Goal: Communication & Community: Answer question/provide support

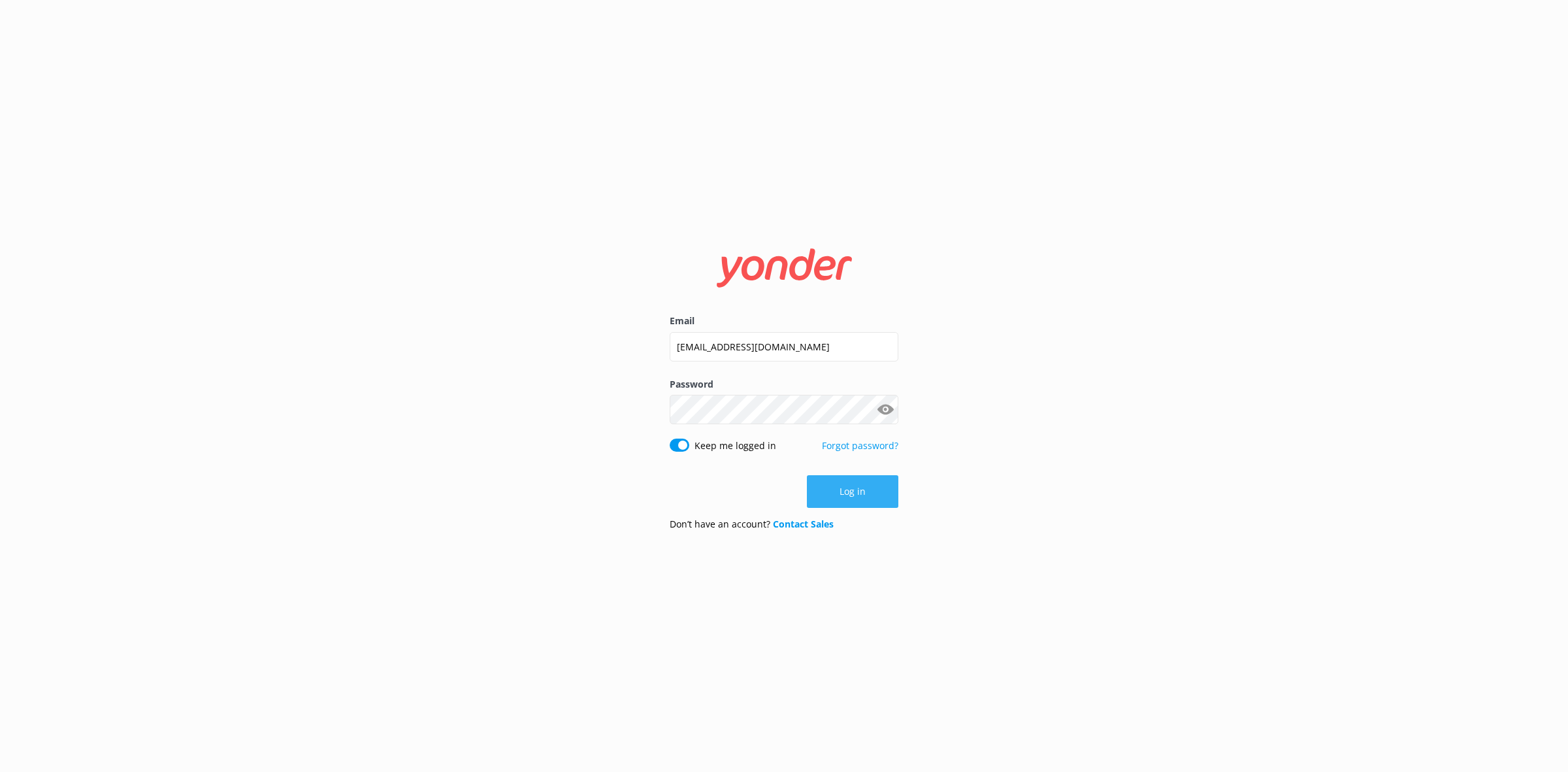
click at [881, 495] on button "Log in" at bounding box center [852, 491] width 91 height 32
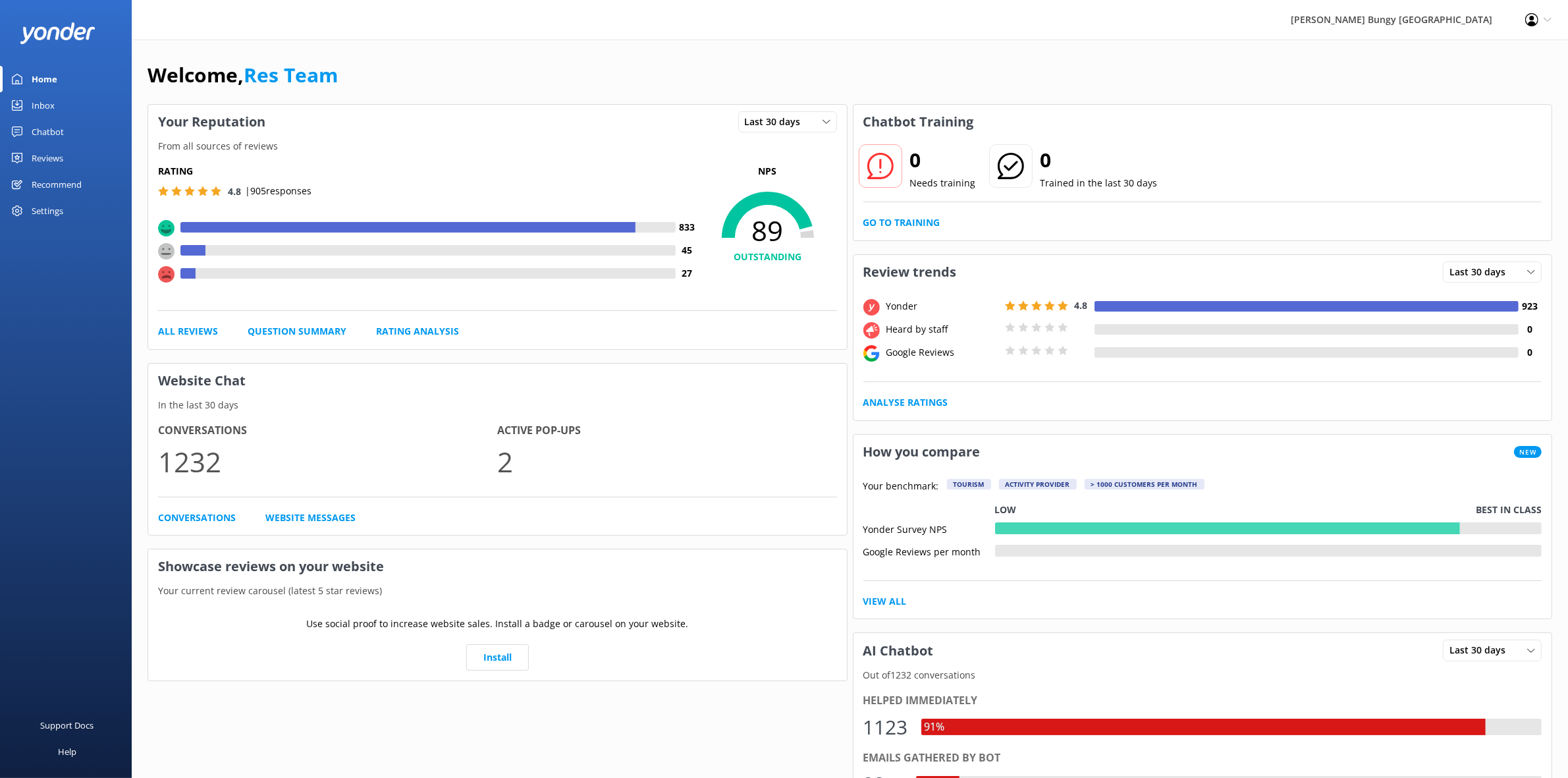
click at [78, 158] on link "Reviews" at bounding box center [66, 158] width 132 height 26
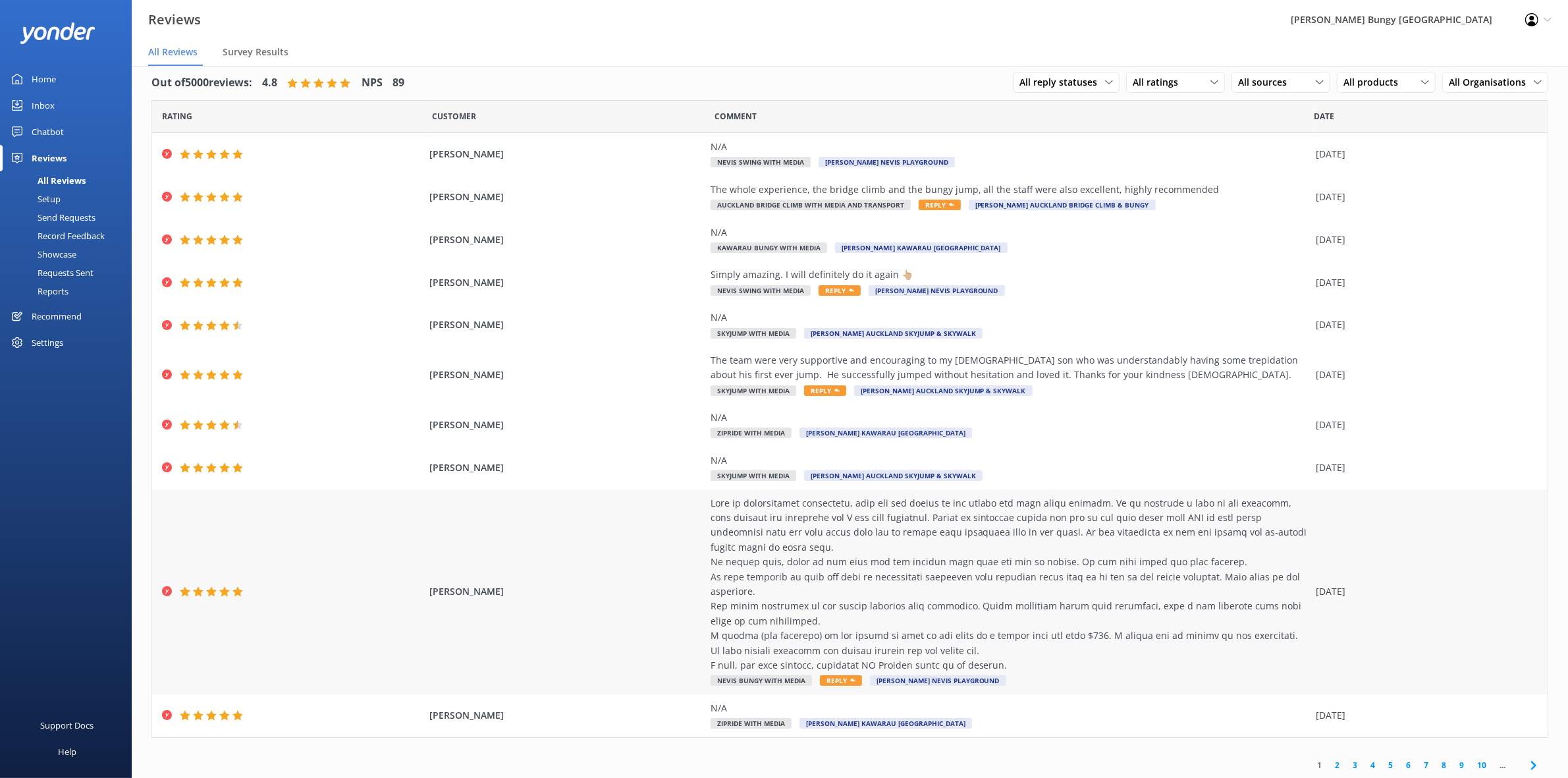
scroll to position [15, 0]
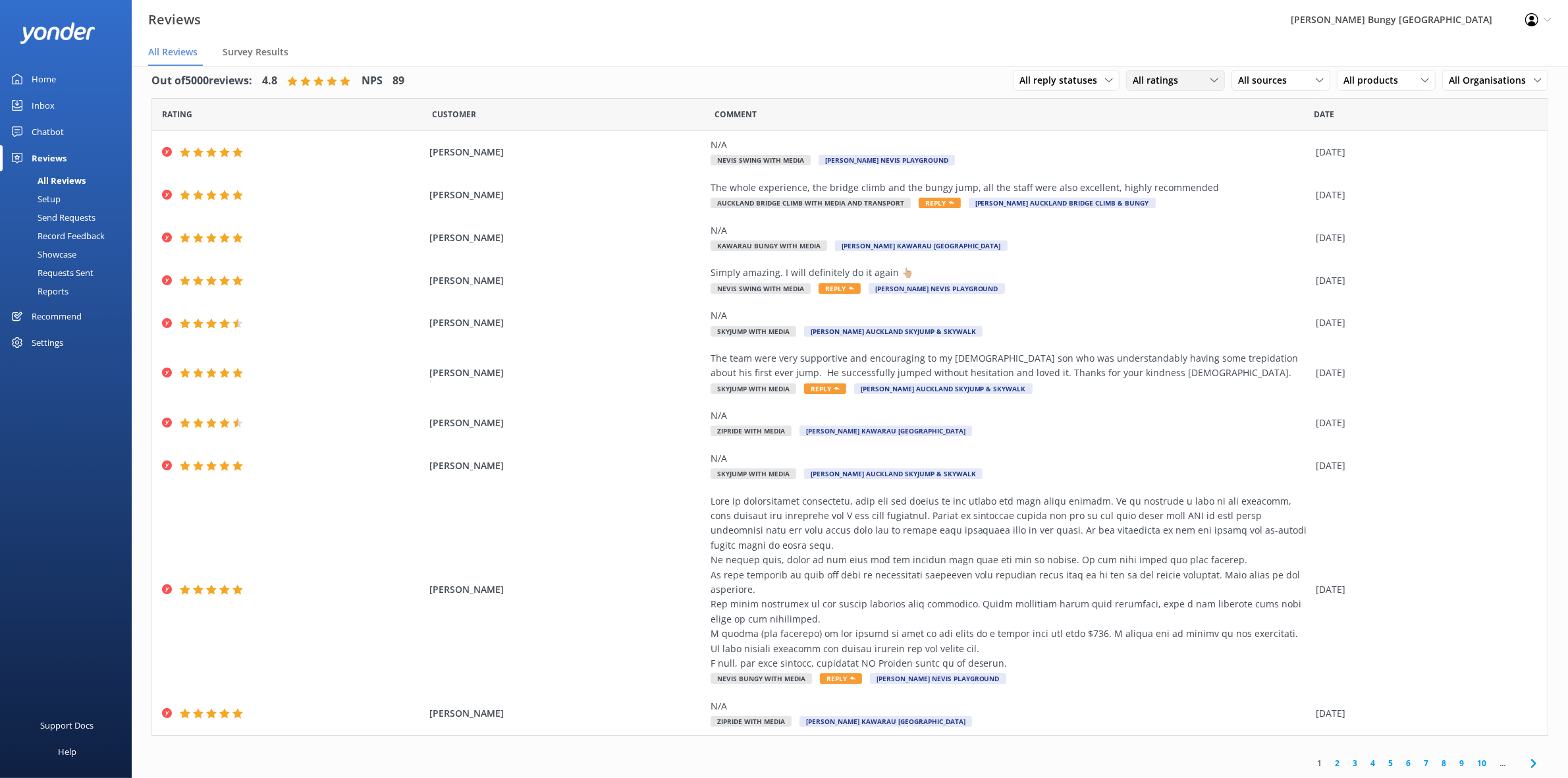
click at [1165, 80] on span "All ratings" at bounding box center [1159, 80] width 53 height 15
click at [1167, 186] on div "Detractors" at bounding box center [1175, 187] width 60 height 13
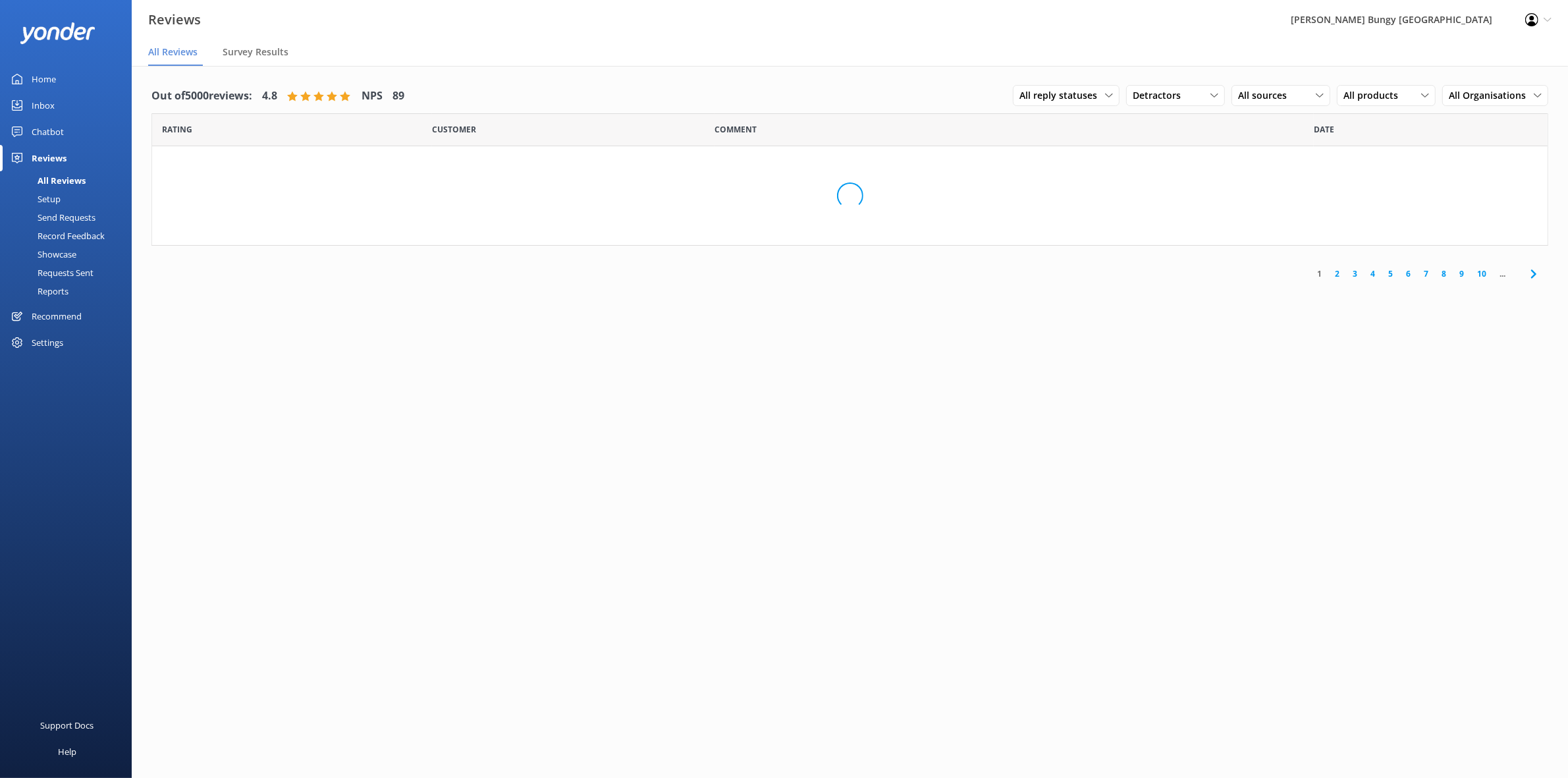
scroll to position [0, 0]
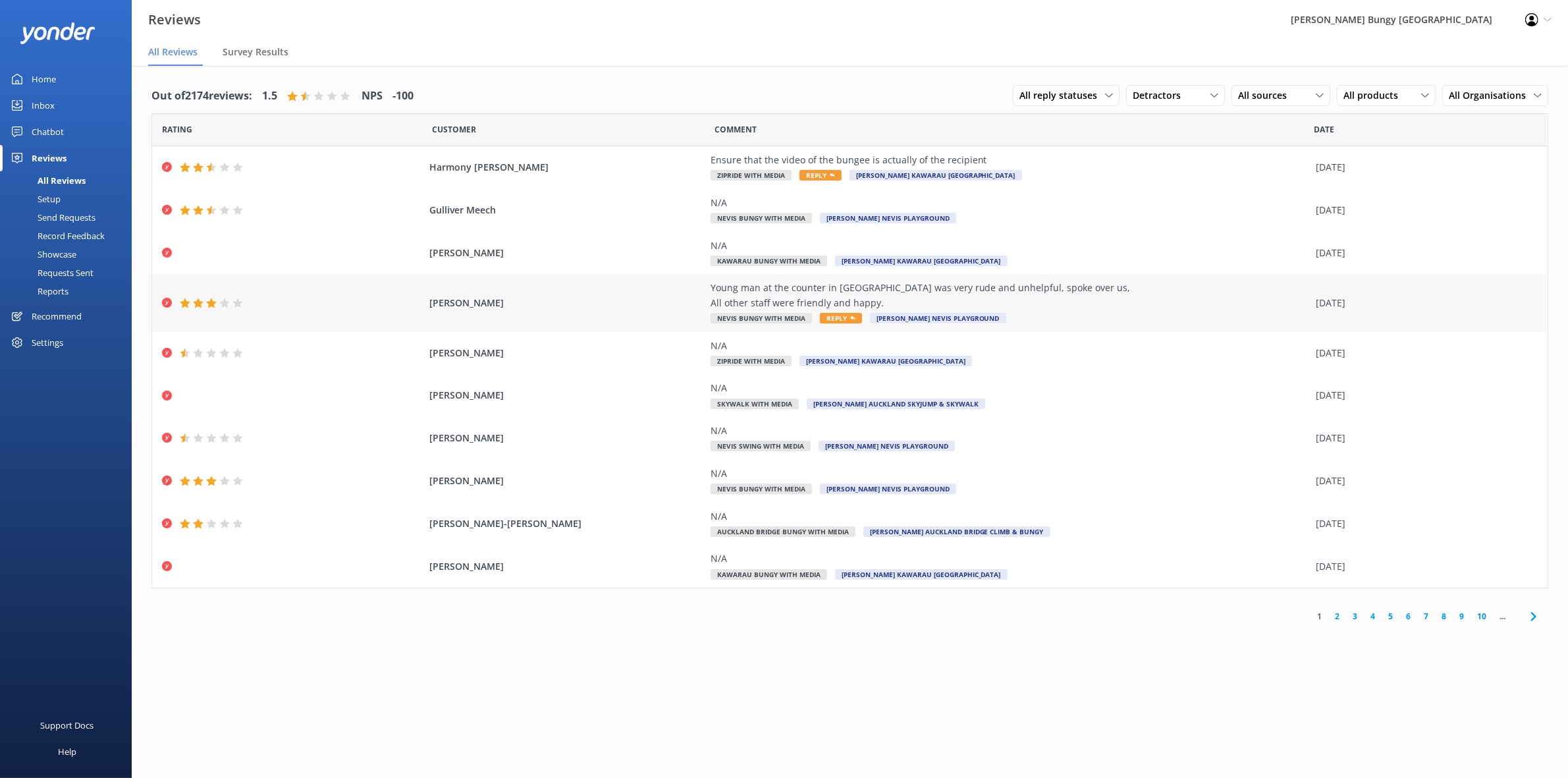
click at [914, 284] on div "Young man at the counter in [GEOGRAPHIC_DATA] was very rude and unhelpful, spok…" at bounding box center [1010, 295] width 599 height 30
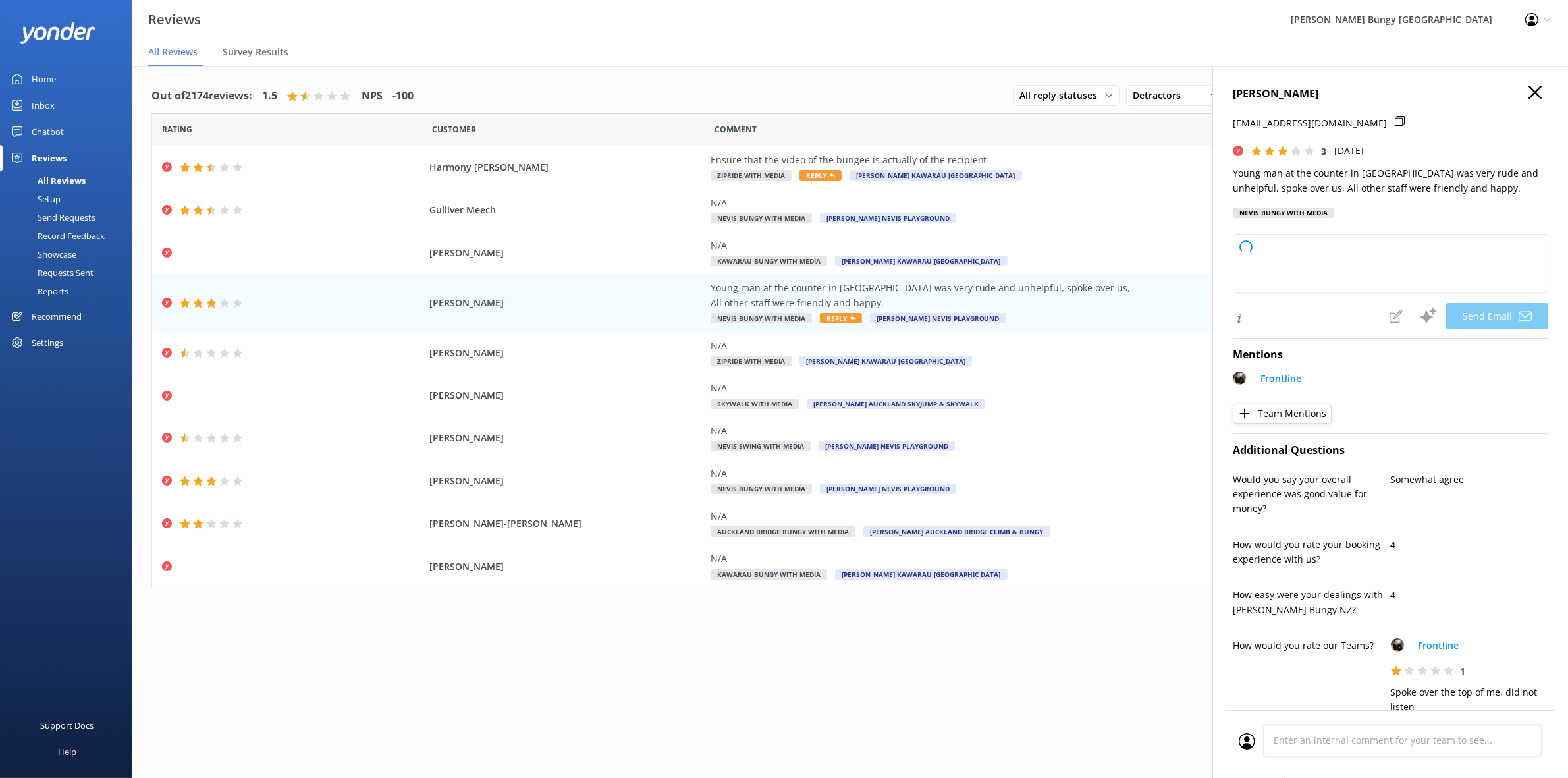
type textarea "Hi [PERSON_NAME], thank you for your feedback and for highlighting both your po…"
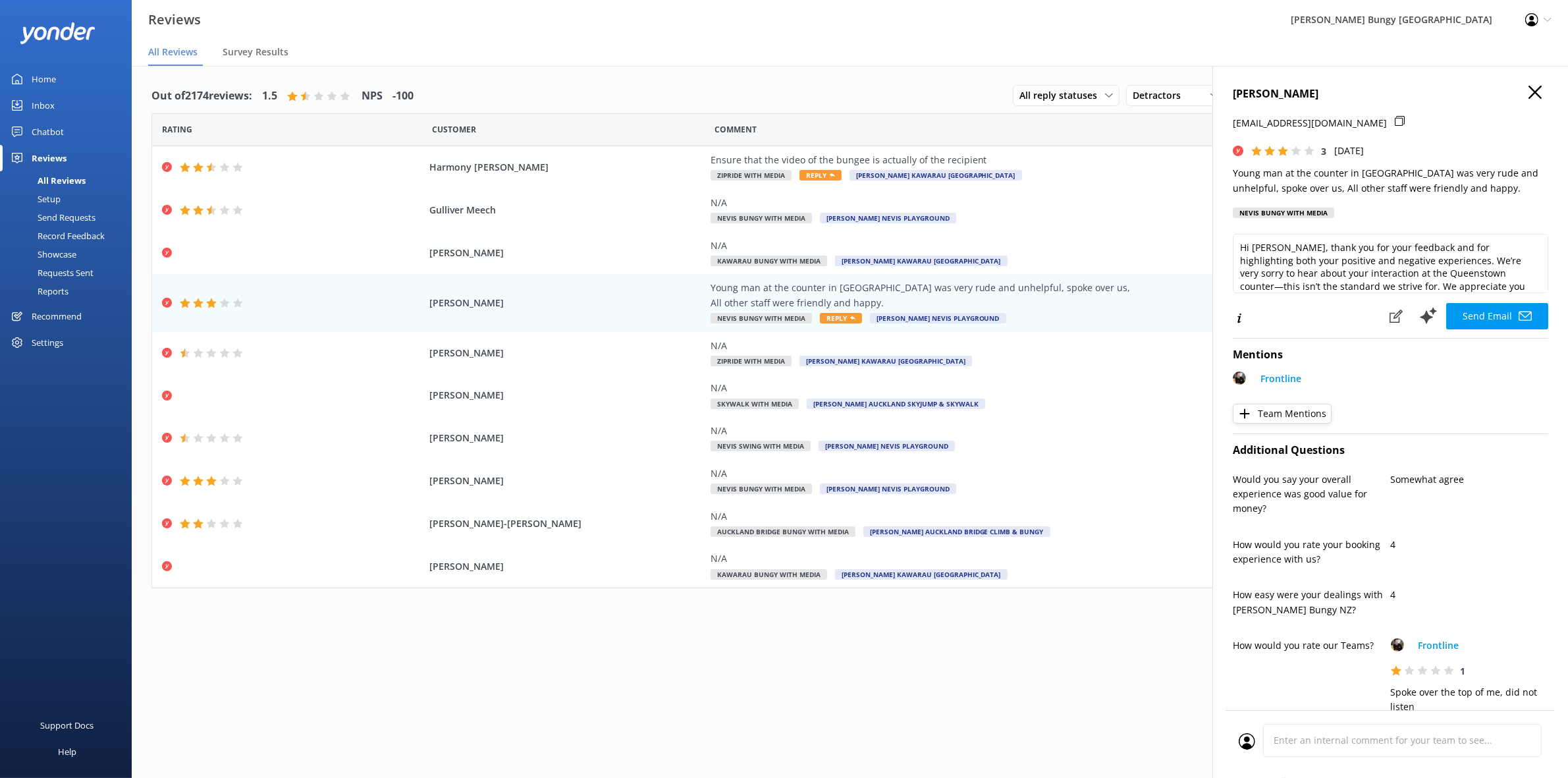
drag, startPoint x: 1362, startPoint y: 98, endPoint x: 1219, endPoint y: 91, distance: 143.2
click at [1219, 91] on div "[PERSON_NAME] [EMAIL_ADDRESS][DOMAIN_NAME] 3 [DATE] Young man at the counter in…" at bounding box center [1390, 455] width 356 height 778
copy h4 "[PERSON_NAME]"
click at [1395, 119] on icon at bounding box center [1400, 121] width 10 height 10
click at [1528, 90] on use "button" at bounding box center [1535, 92] width 13 height 13
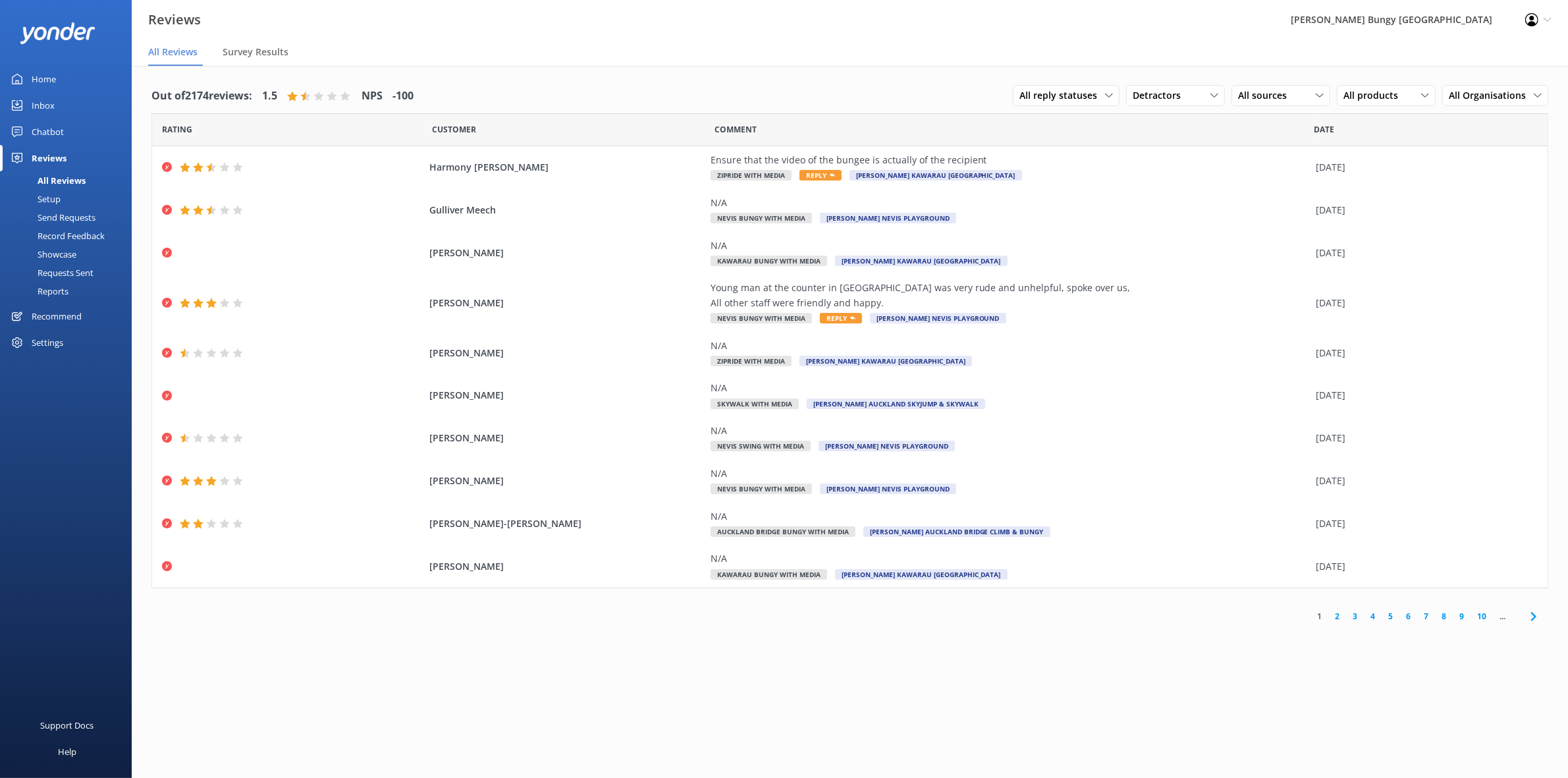
click at [1339, 618] on link "2" at bounding box center [1337, 616] width 18 height 12
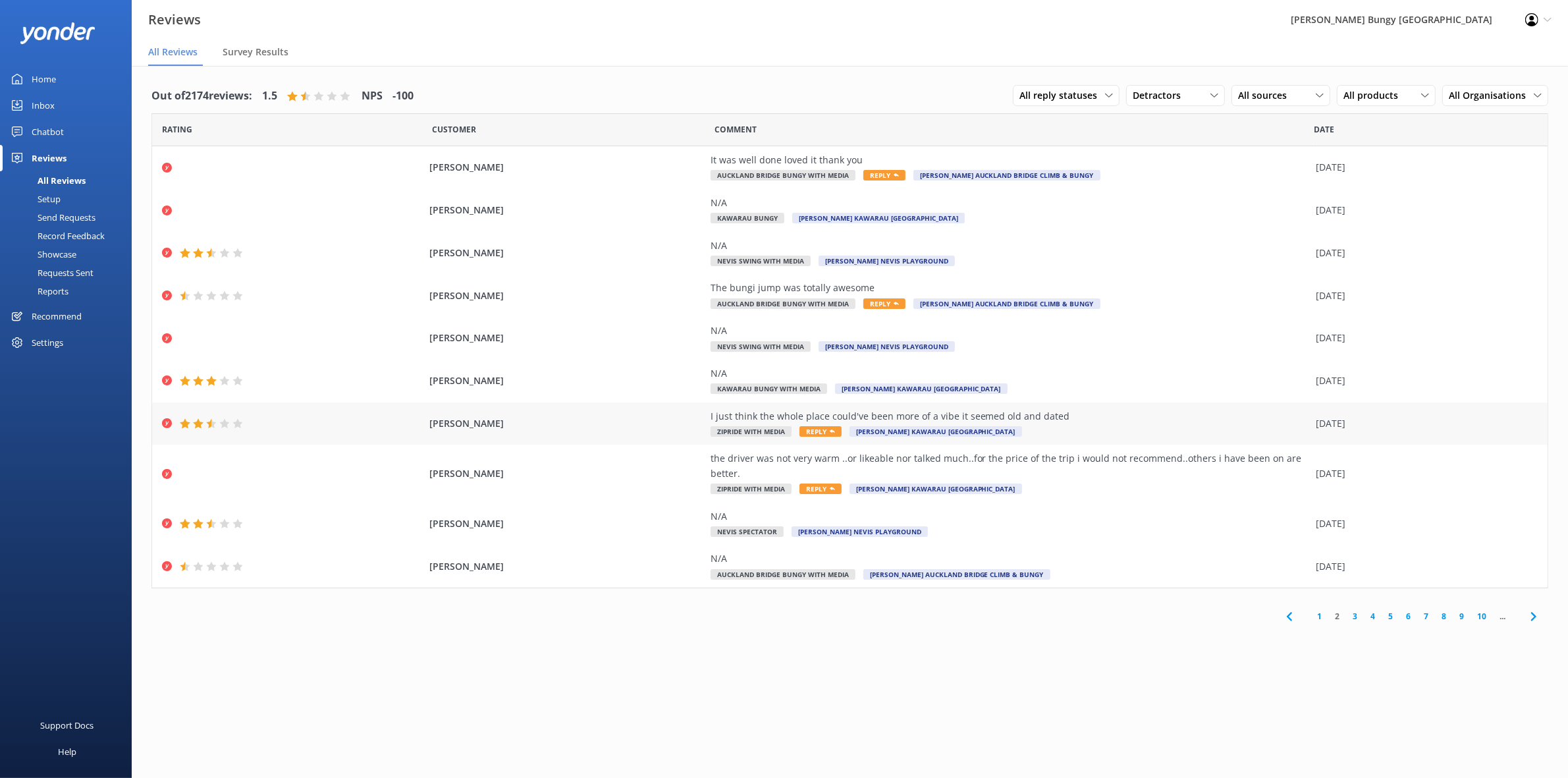
click at [930, 410] on div "I just think the whole place could've been more of a vibe it seemed old and dat…" at bounding box center [1010, 416] width 599 height 15
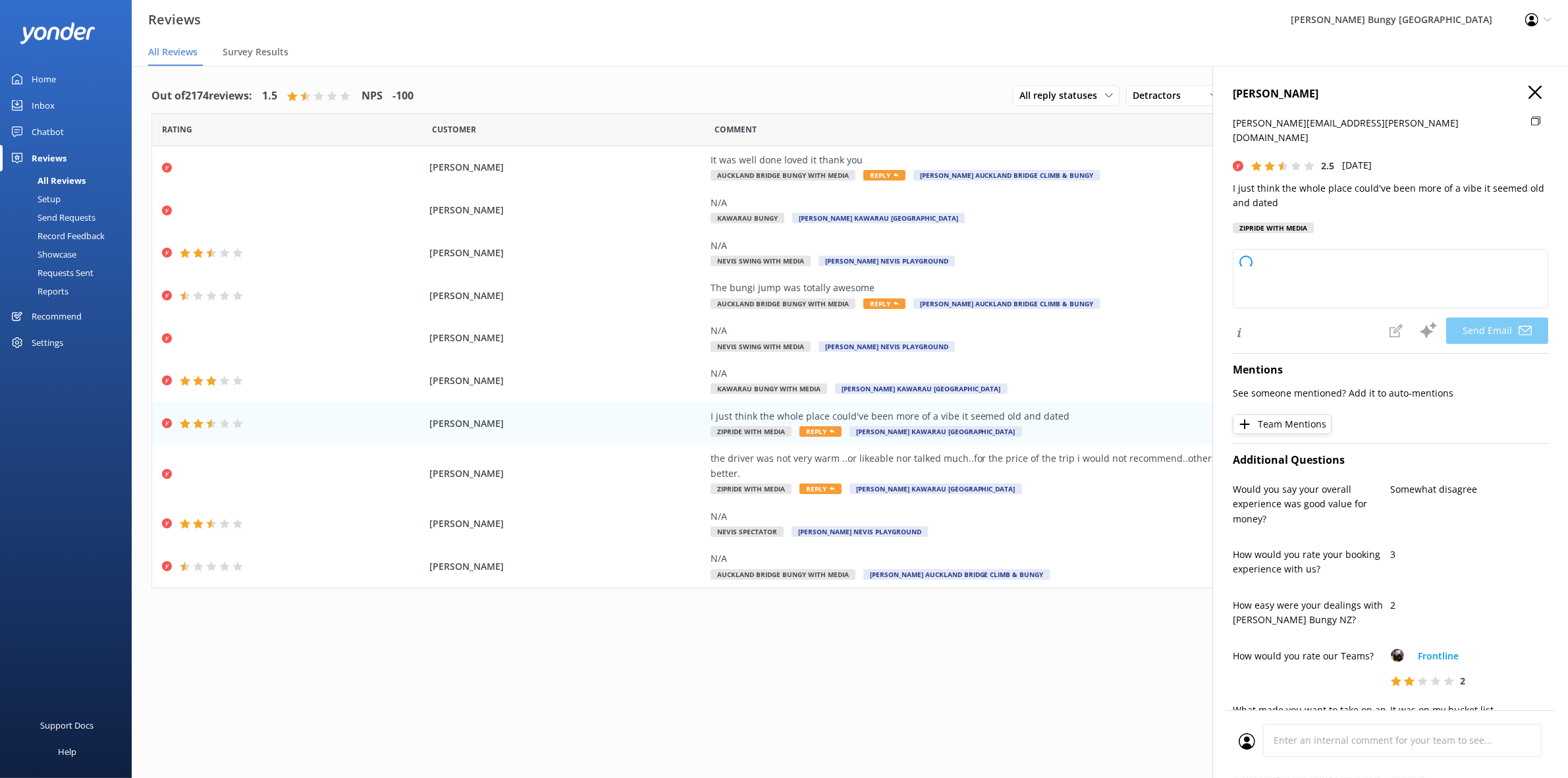
type textarea "Hi [PERSON_NAME], thank you for your honest feedback. We’re sorry to hear the a…"
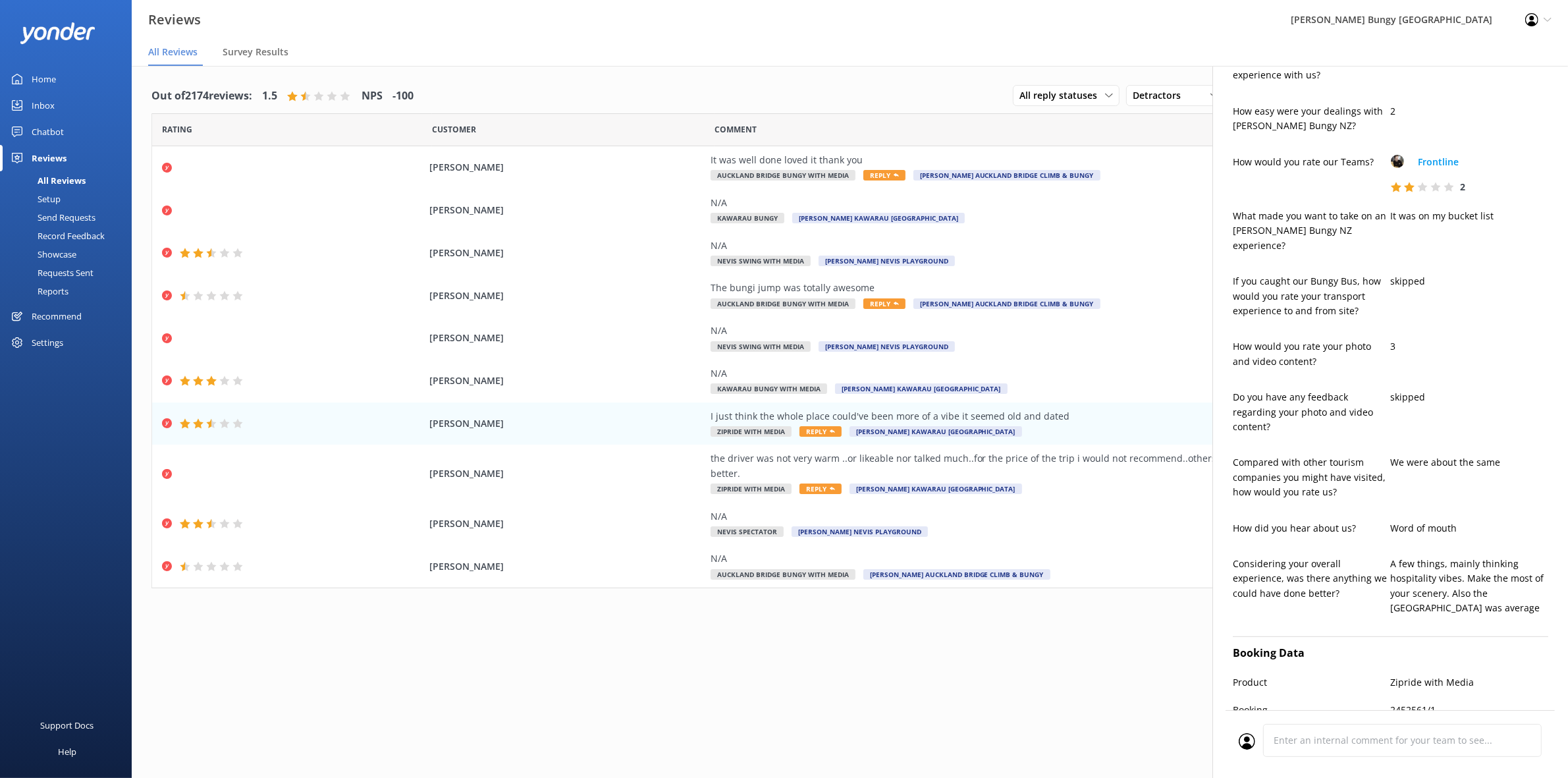
scroll to position [576, 0]
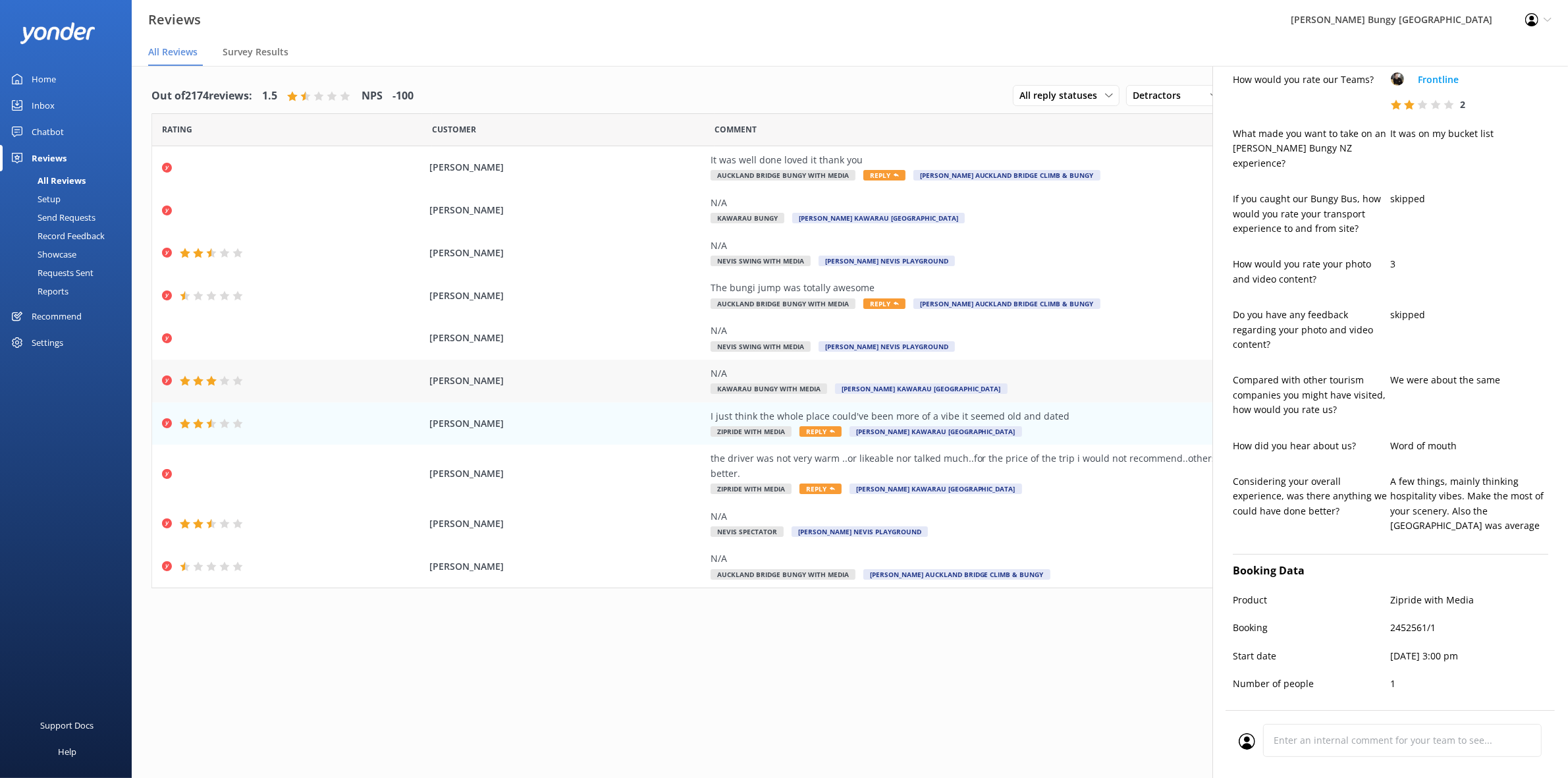
click at [1046, 362] on div "[PERSON_NAME] N/A Kawarau Bungy with Media [PERSON_NAME] Kawarau [GEOGRAPHIC_DA…" at bounding box center [849, 381] width 1395 height 43
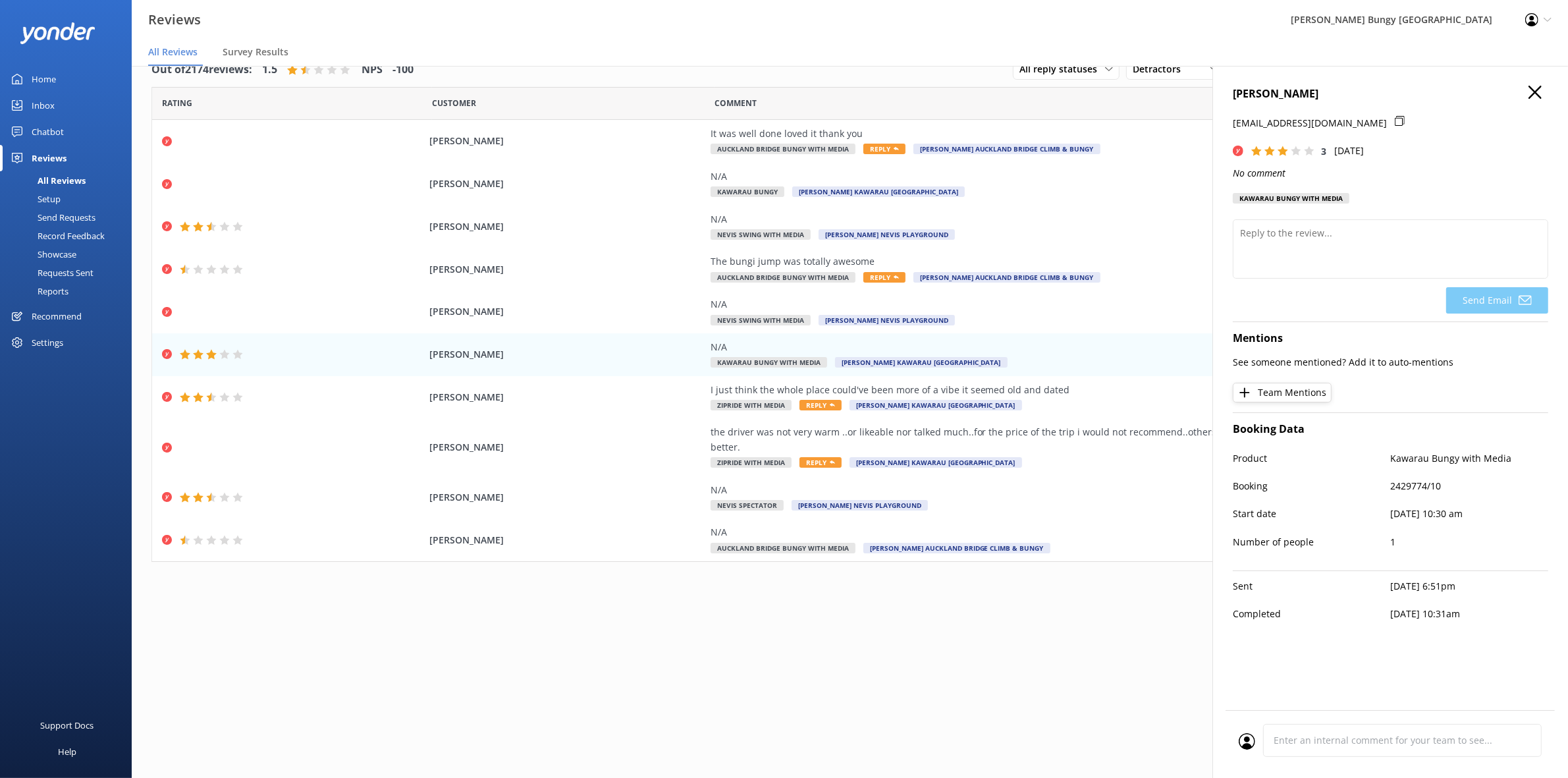
scroll to position [0, 0]
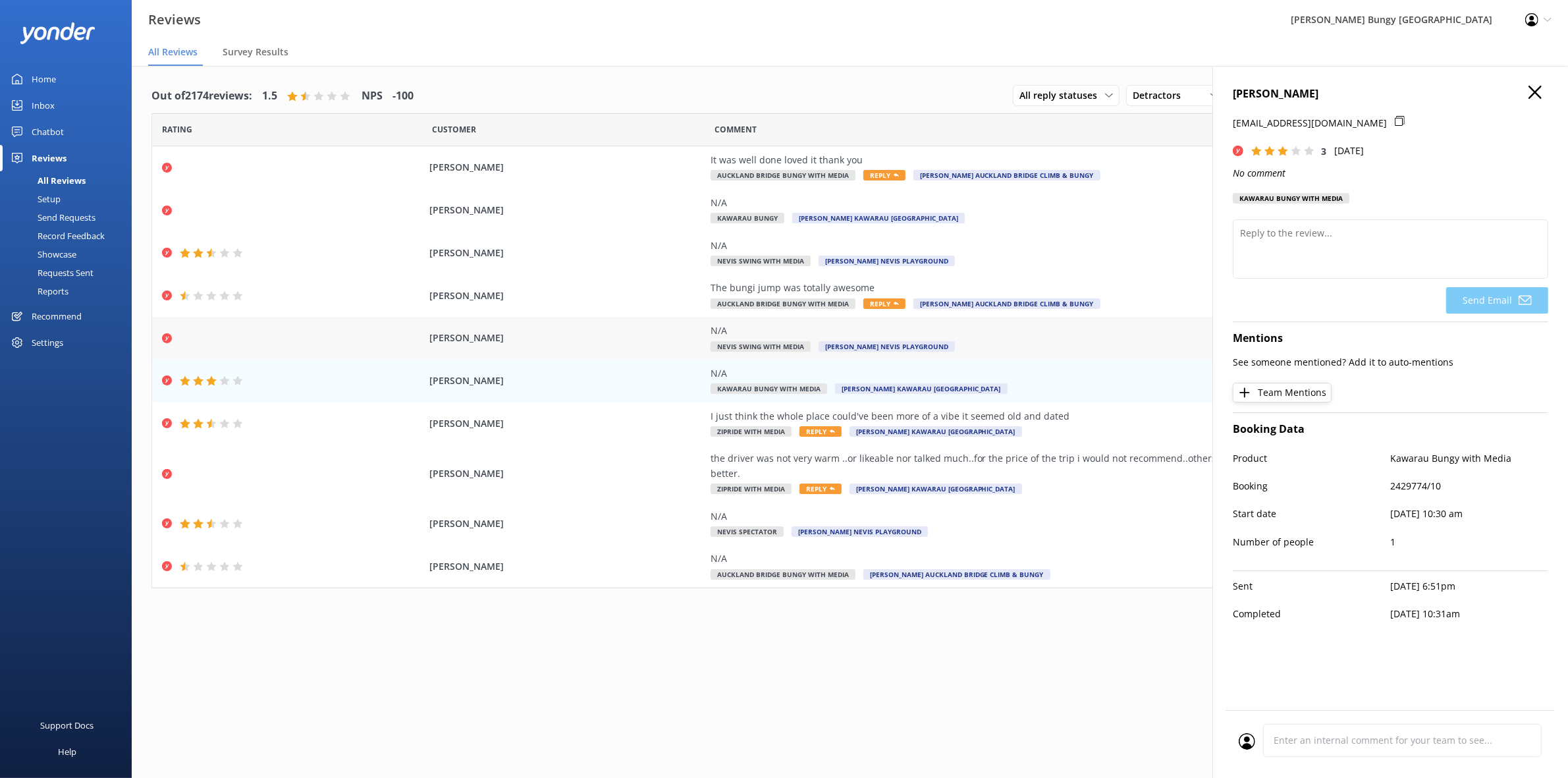
click at [1006, 331] on div "N/A" at bounding box center [1010, 330] width 599 height 15
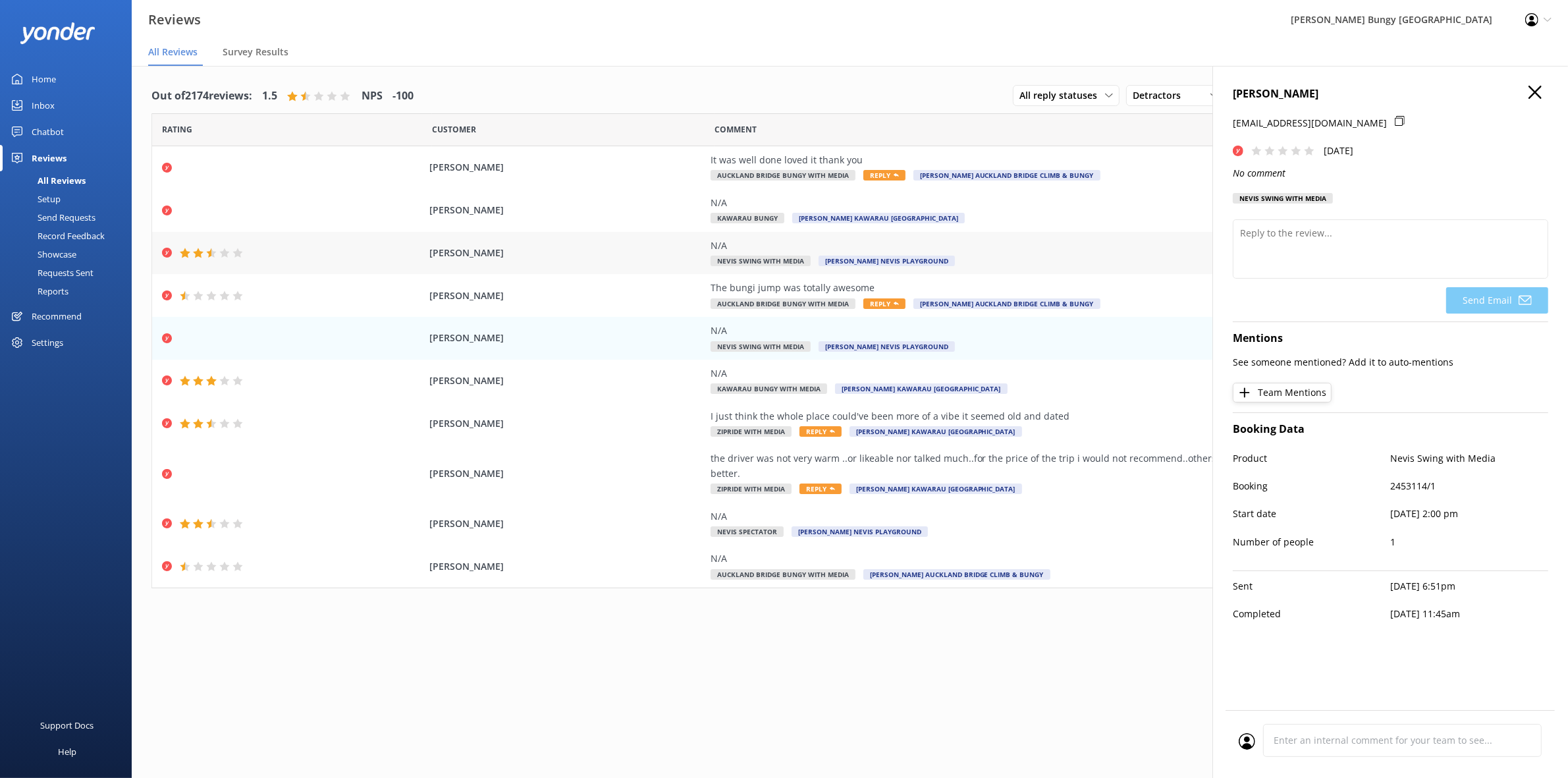
click at [909, 254] on div "N/A Nevis Swing with Media [PERSON_NAME] Nevis Playground" at bounding box center [1010, 253] width 599 height 30
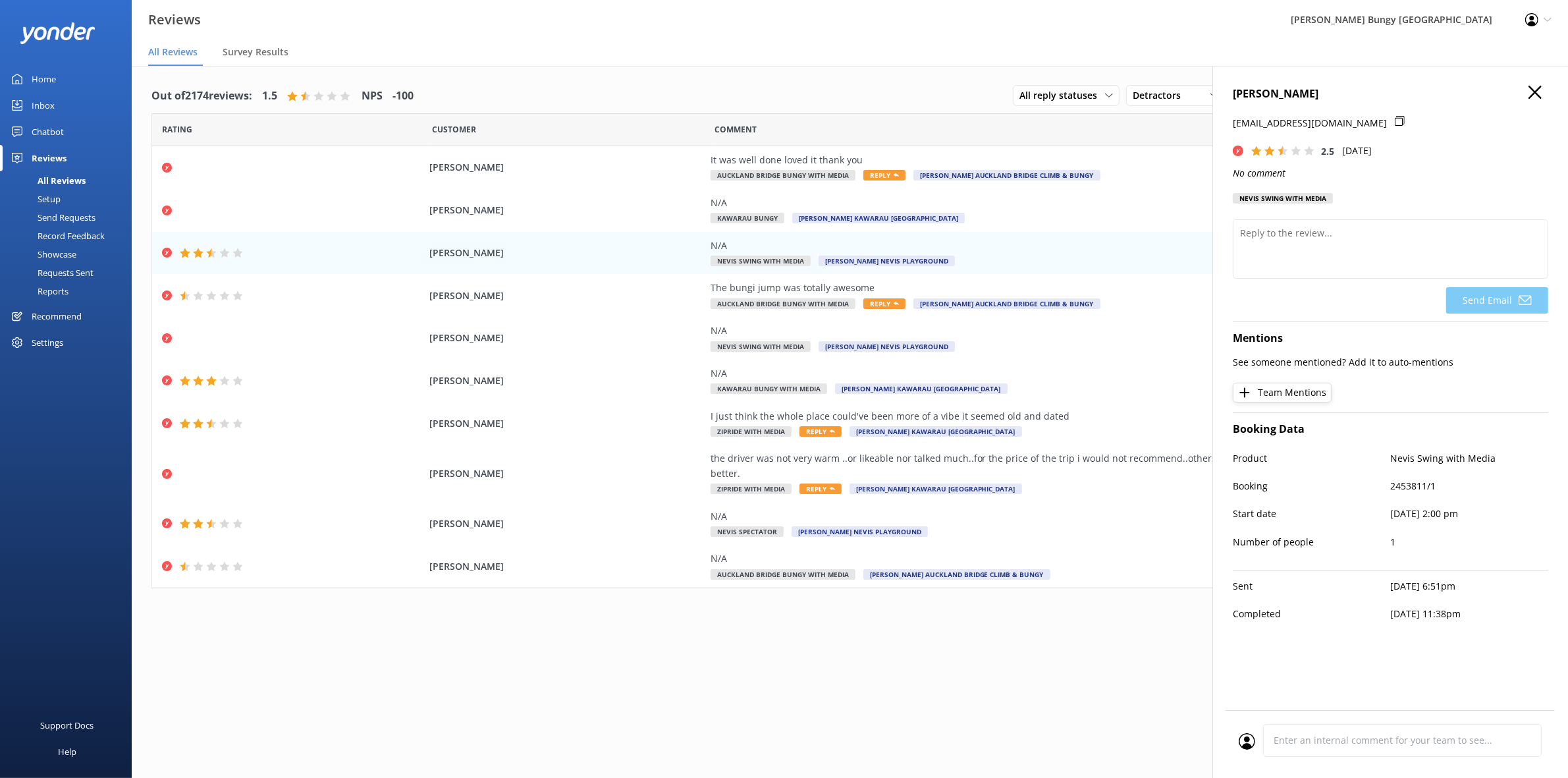
click at [1542, 90] on h4 "[PERSON_NAME]" at bounding box center [1390, 94] width 315 height 17
